Goal: Task Accomplishment & Management: Manage account settings

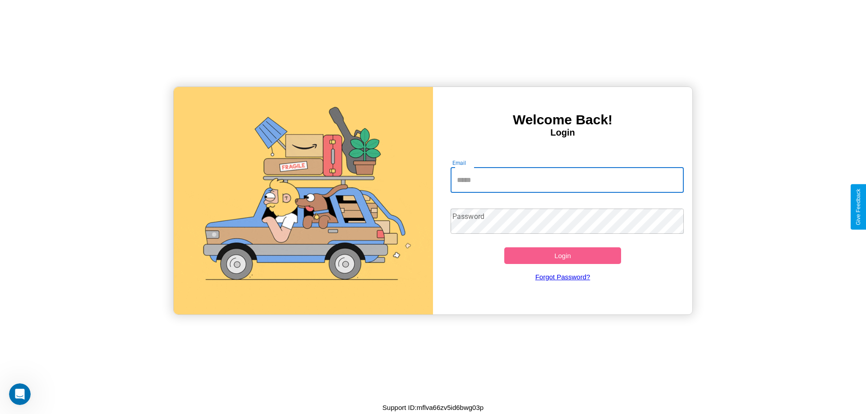
click at [567, 180] on input "Email" at bounding box center [567, 180] width 234 height 25
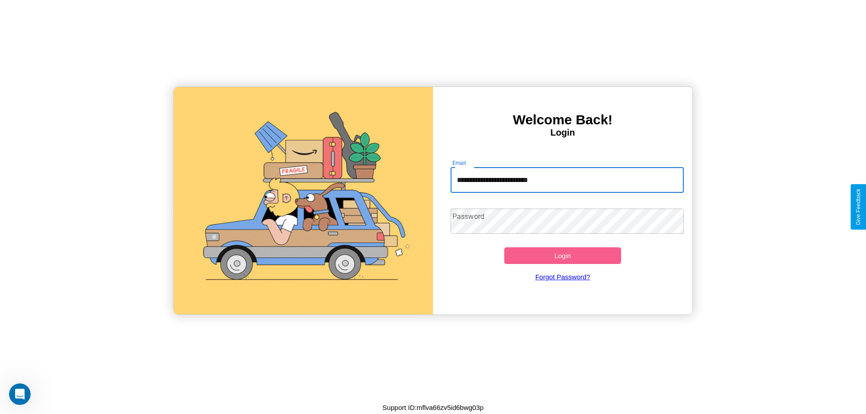
type input "**********"
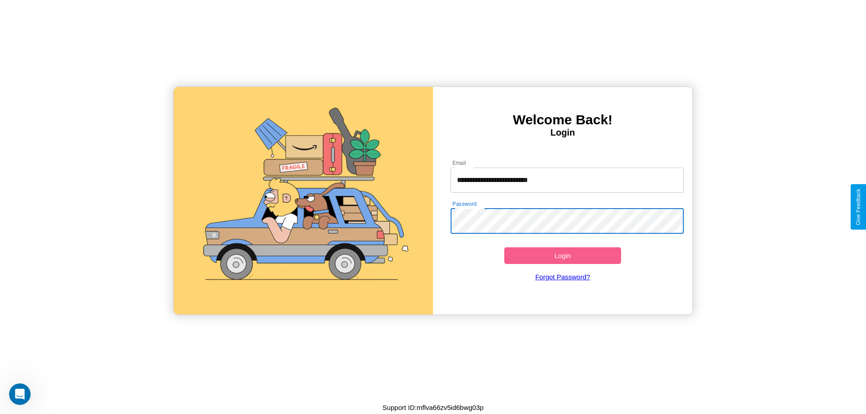
click at [562, 256] on button "Login" at bounding box center [562, 256] width 117 height 17
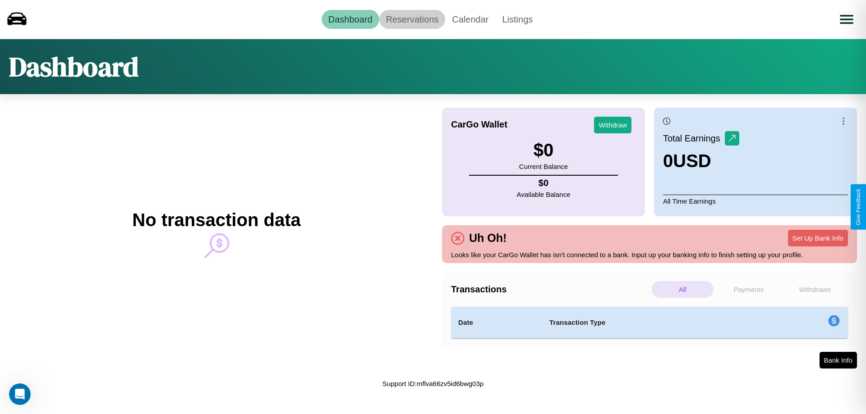
click at [412, 19] on link "Reservations" at bounding box center [412, 19] width 66 height 19
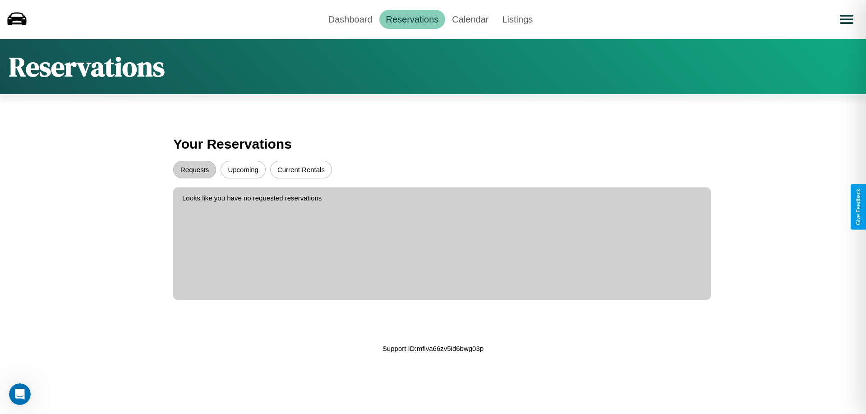
click at [243, 170] on button "Upcoming" at bounding box center [242, 170] width 45 height 18
click at [194, 170] on button "Requests" at bounding box center [194, 170] width 43 height 18
